Goal: Information Seeking & Learning: Stay updated

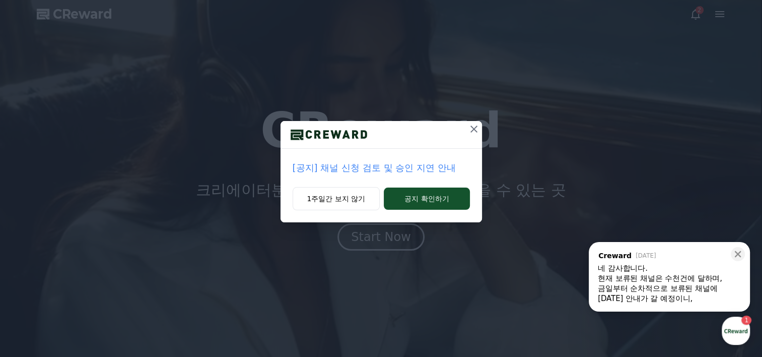
click at [641, 300] on div "금일부터 순차적으로 보류된 채널에 [DATE] 안내가 갈 예정이니, ​" at bounding box center [669, 293] width 143 height 20
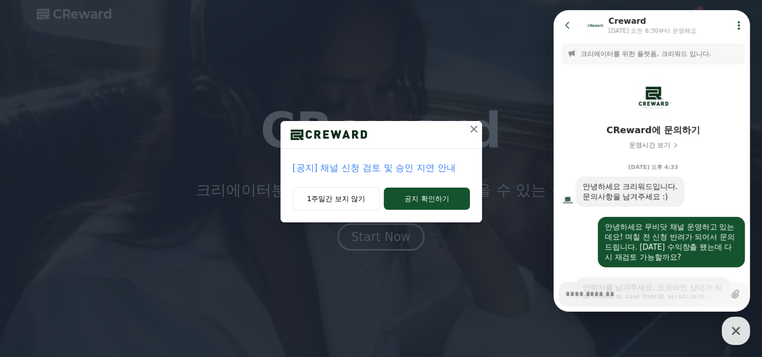
scroll to position [1084, 0]
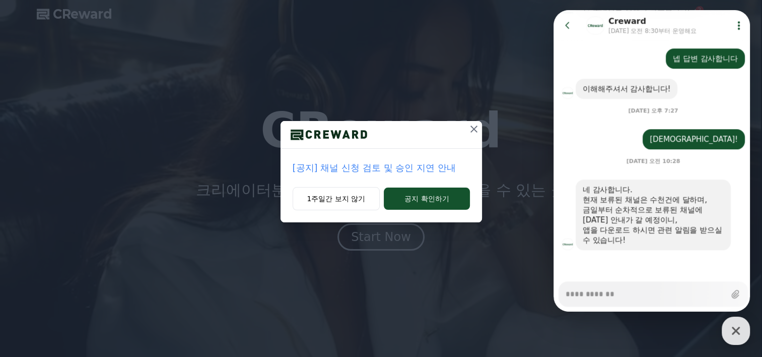
type textarea "*"
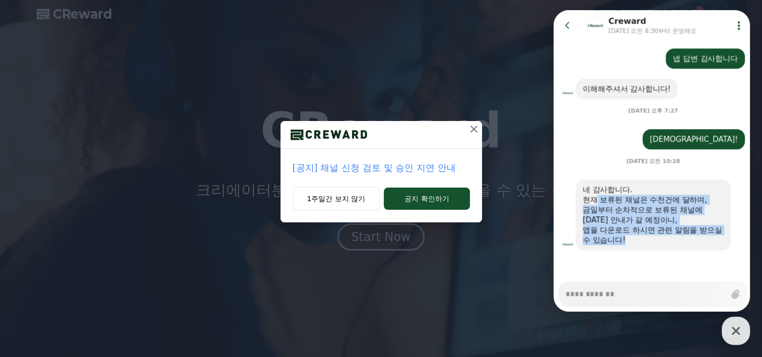
drag, startPoint x: 596, startPoint y: 197, endPoint x: 643, endPoint y: 248, distance: 69.5
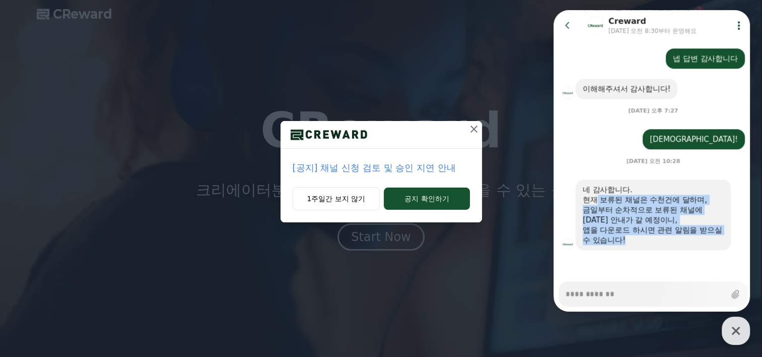
click at [643, 248] on div "네 감사합니다. 현재 보류된 채널은 수천건에 달하며, 금일부터 순차적으로 보류된 채널에 [DATE] 안내가 갈 예정이니, 앱을 다운로드 하시면…" at bounding box center [653, 214] width 155 height 71
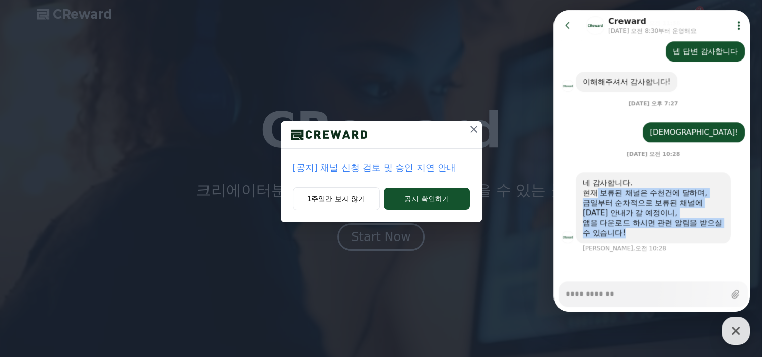
scroll to position [1093, 0]
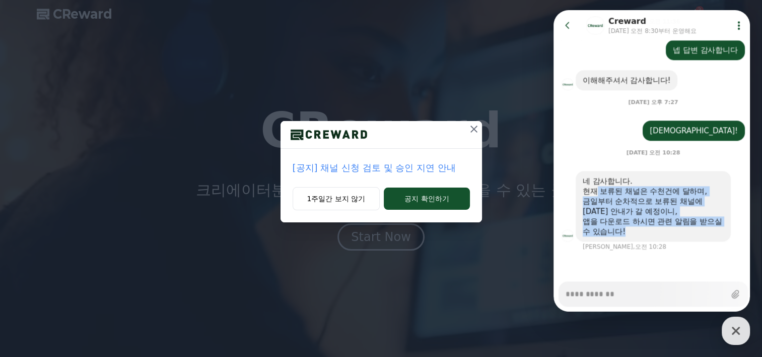
drag, startPoint x: 643, startPoint y: 248, endPoint x: 632, endPoint y: 261, distance: 17.9
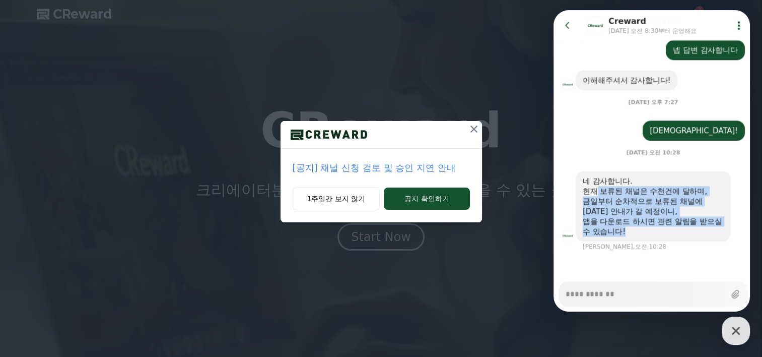
click at [632, 261] on div at bounding box center [653, 263] width 199 height 27
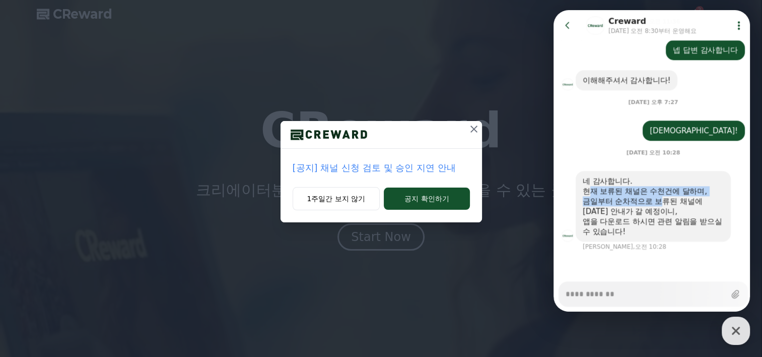
drag, startPoint x: 589, startPoint y: 187, endPoint x: 661, endPoint y: 196, distance: 73.0
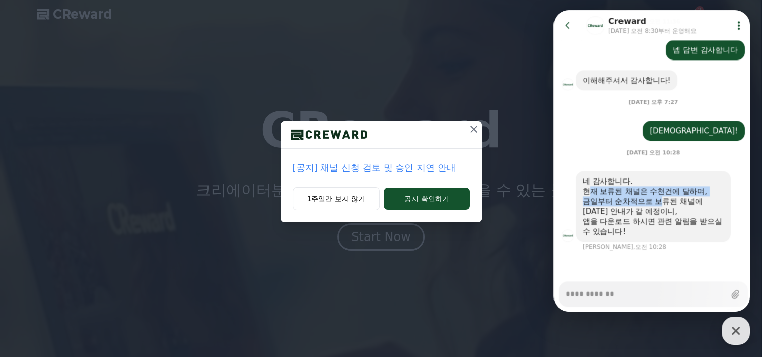
click at [661, 196] on div "네 감사합니다. 현재 보류된 채널은 수천건에 달하며, 금일부터 순차적으로 보류된 채널에 [DATE] 안내가 갈 예정이니, 앱을 다운로드 하시면…" at bounding box center [653, 206] width 141 height 60
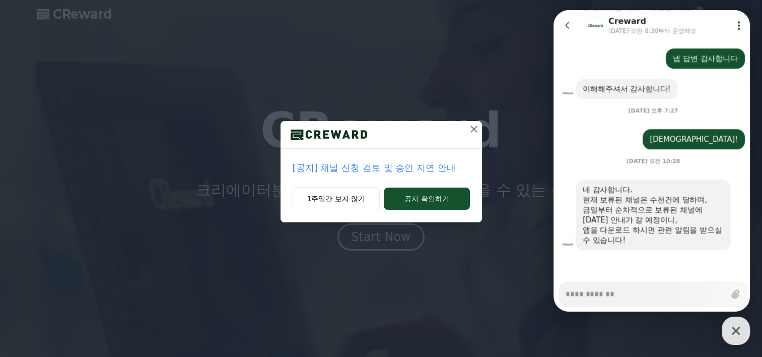
drag, startPoint x: 661, startPoint y: 196, endPoint x: 643, endPoint y: 222, distance: 31.9
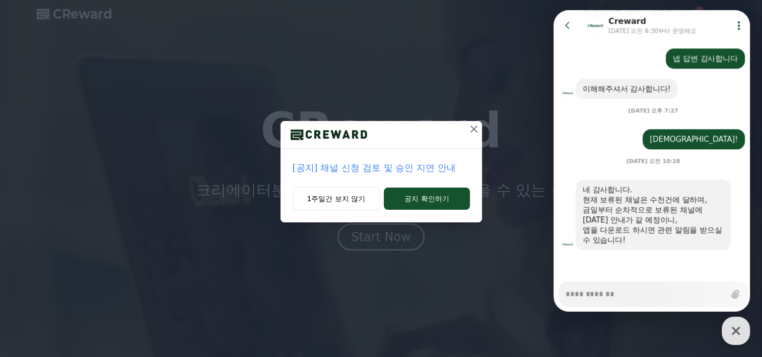
click at [643, 222] on div "금일부터 순차적으로 보류된 채널에 [DATE] 안내가 갈 예정이니," at bounding box center [653, 215] width 141 height 20
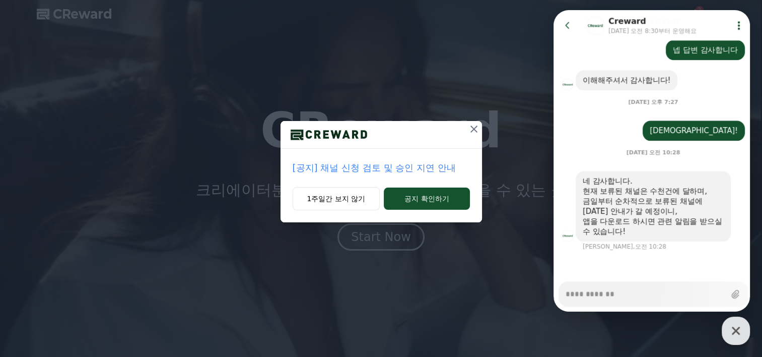
click at [474, 131] on icon at bounding box center [474, 129] width 12 height 12
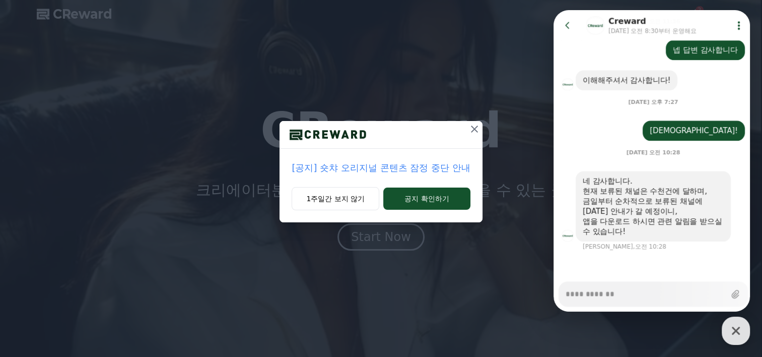
click at [475, 130] on icon at bounding box center [474, 128] width 7 height 7
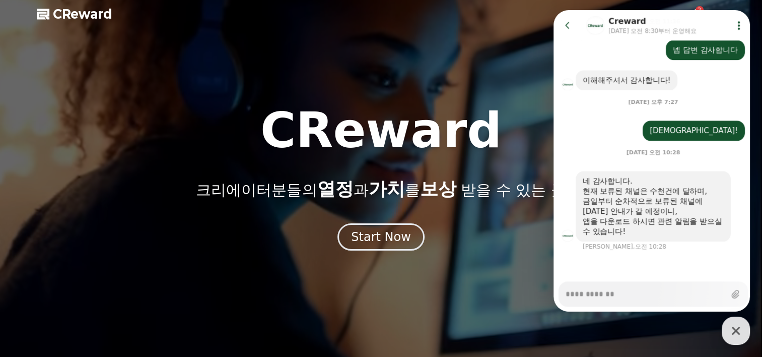
click at [572, 25] on icon at bounding box center [568, 25] width 10 height 10
